Goal: Task Accomplishment & Management: Manage account settings

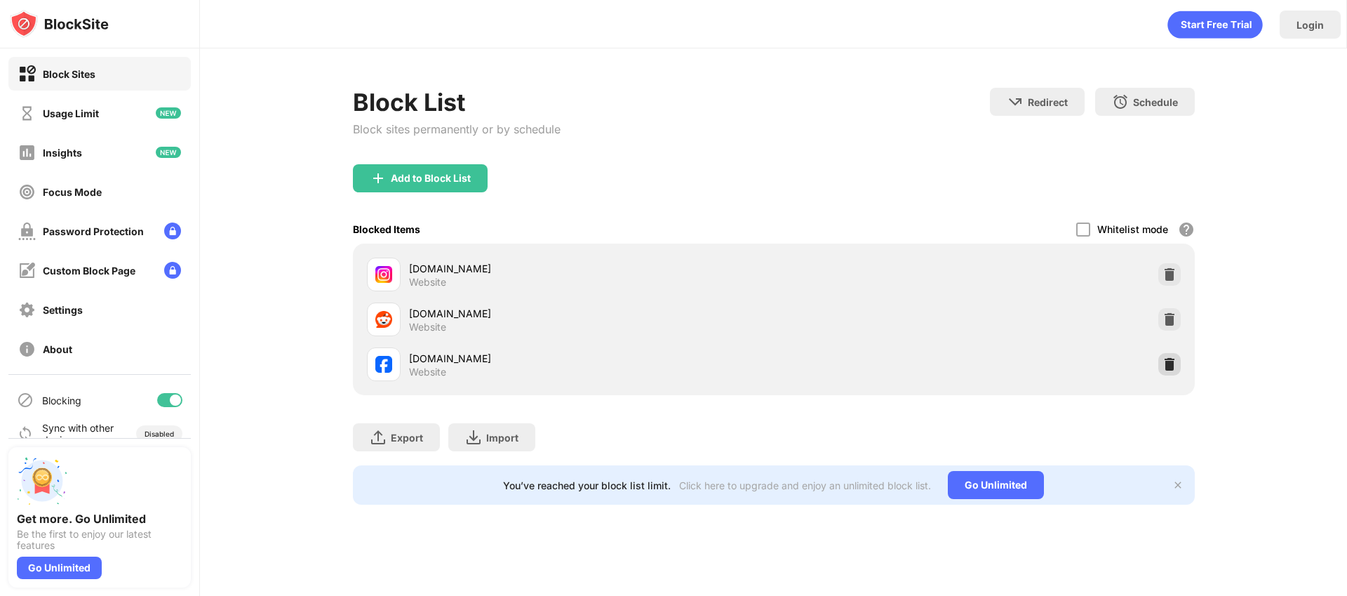
click at [1173, 366] on img at bounding box center [1170, 364] width 14 height 14
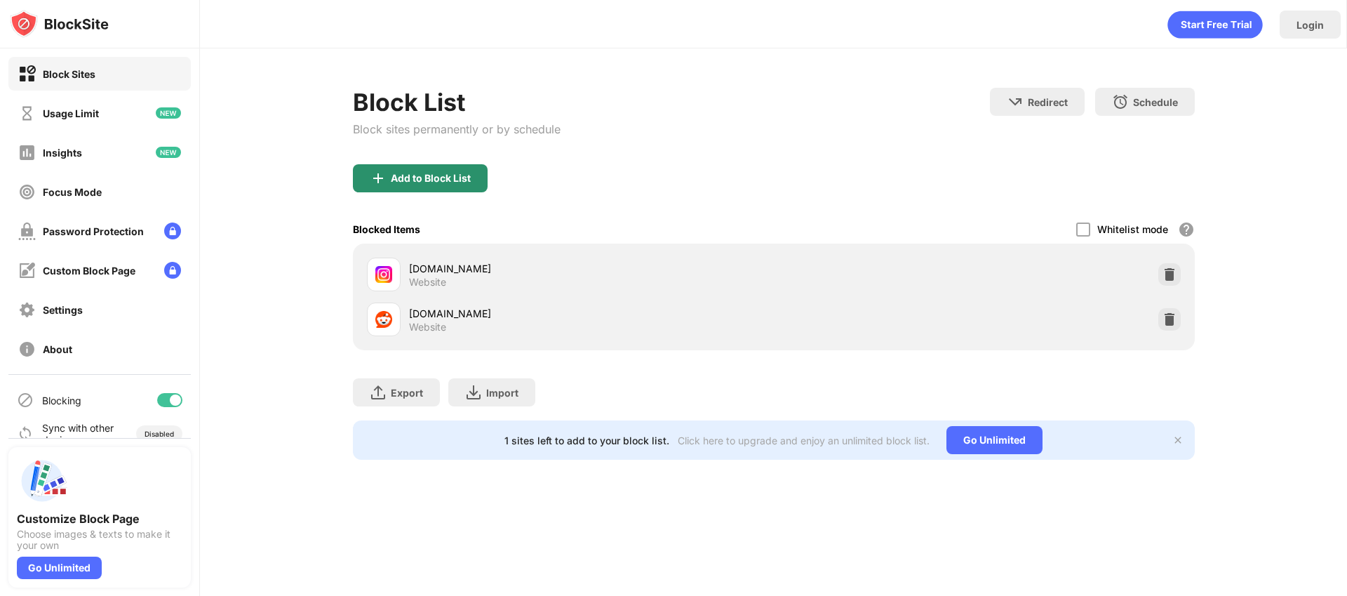
click at [408, 169] on div "Add to Block List" at bounding box center [420, 178] width 135 height 28
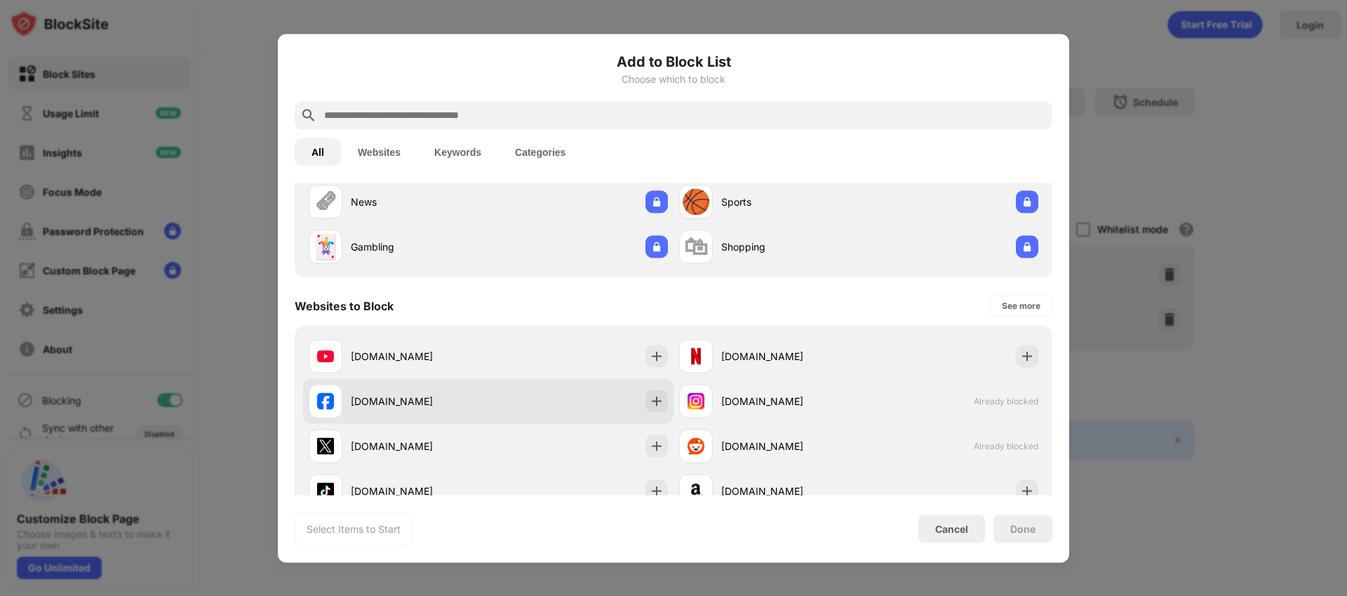
scroll to position [96, 0]
click at [650, 403] on img at bounding box center [657, 401] width 14 height 14
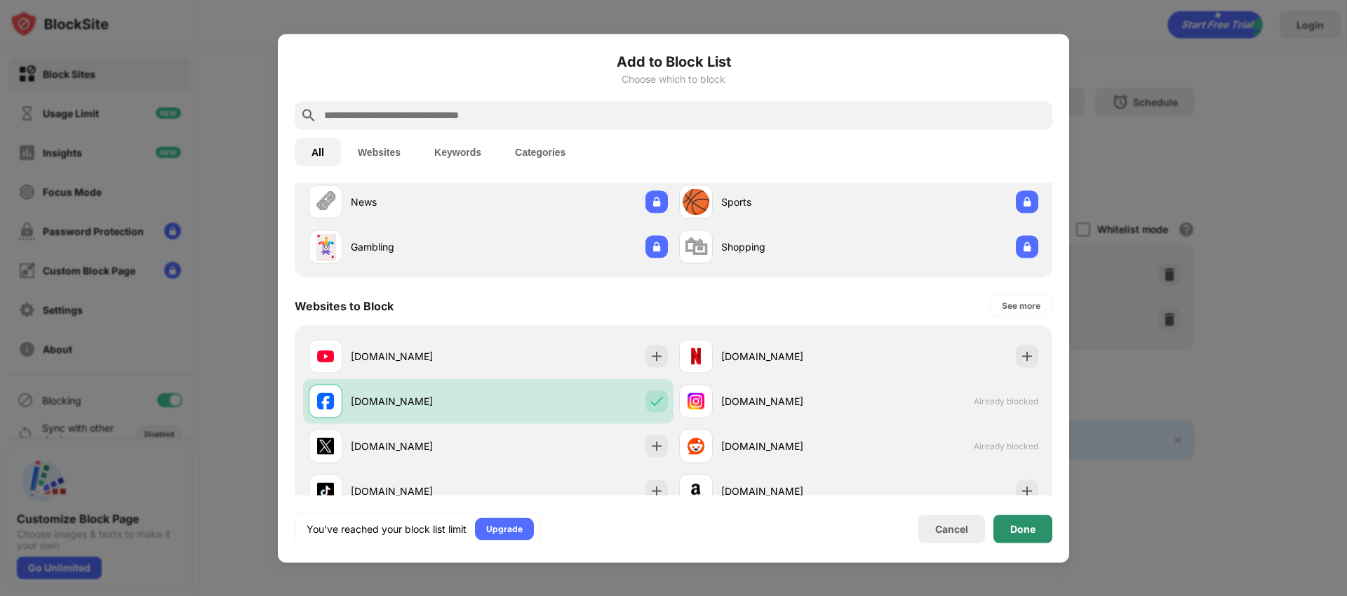
click at [1017, 528] on div "Done" at bounding box center [1022, 528] width 25 height 11
